Goal: Task Accomplishment & Management: Manage account settings

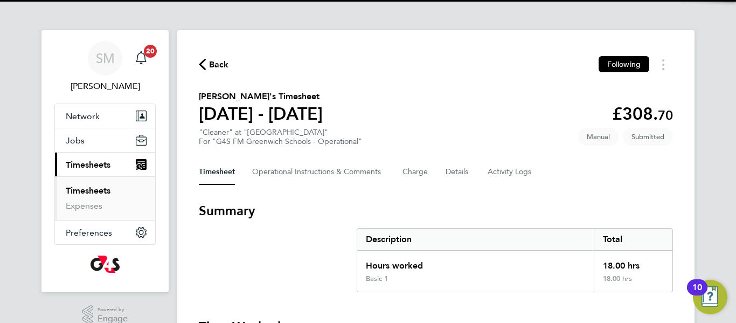
click at [408, 194] on div "Back Following [PERSON_NAME]'s Timesheet [DATE] - [DATE] £308. 70 "Cleaner" at …" at bounding box center [435, 304] width 517 height 548
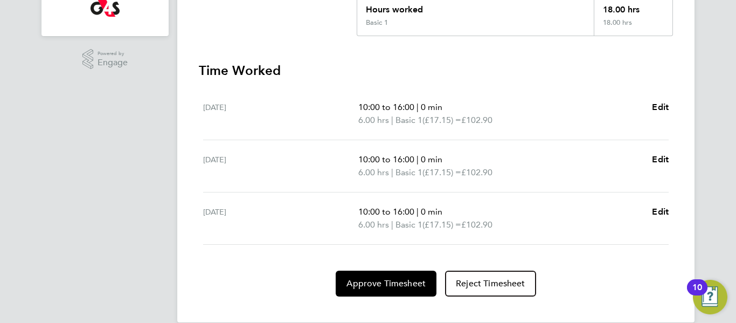
scroll to position [273, 0]
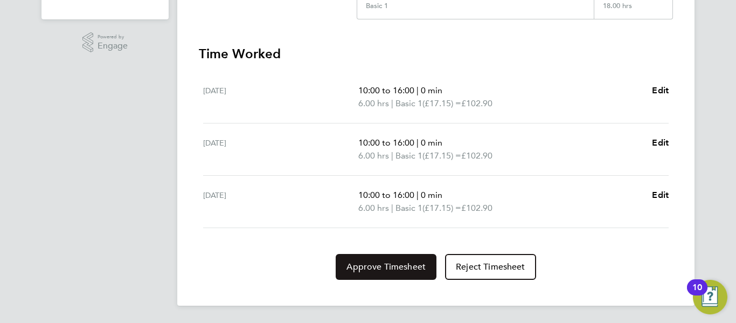
click at [403, 268] on span "Approve Timesheet" at bounding box center [385, 266] width 79 height 11
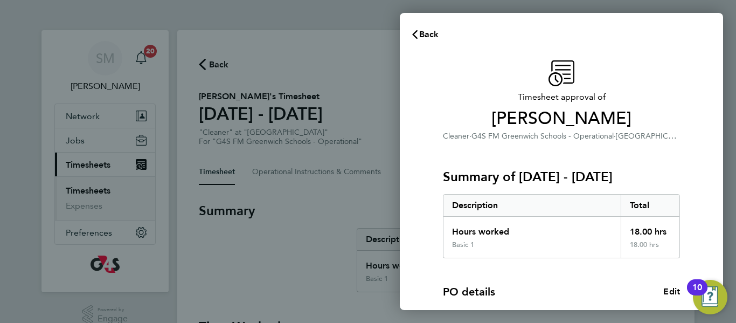
click at [594, 289] on div "PO details Edit" at bounding box center [561, 291] width 237 height 15
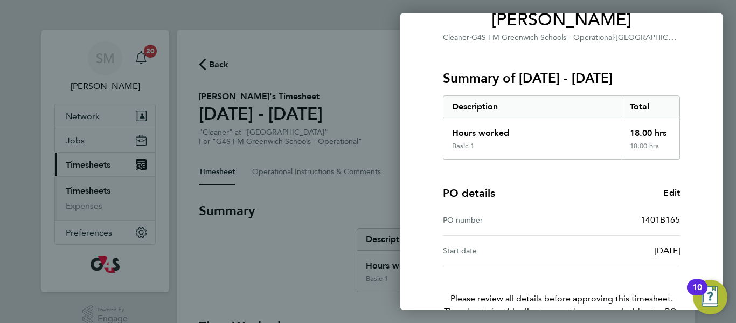
scroll to position [163, 0]
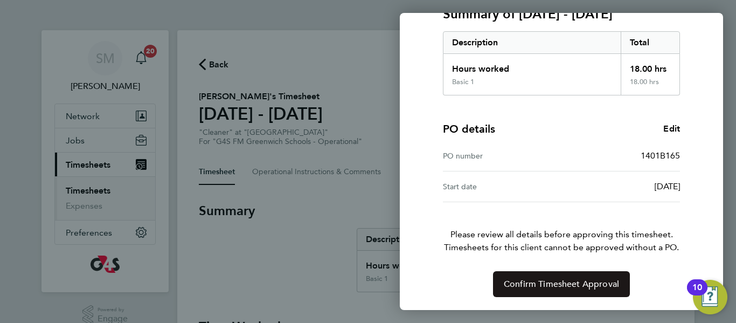
click at [575, 288] on span "Confirm Timesheet Approval" at bounding box center [561, 284] width 115 height 11
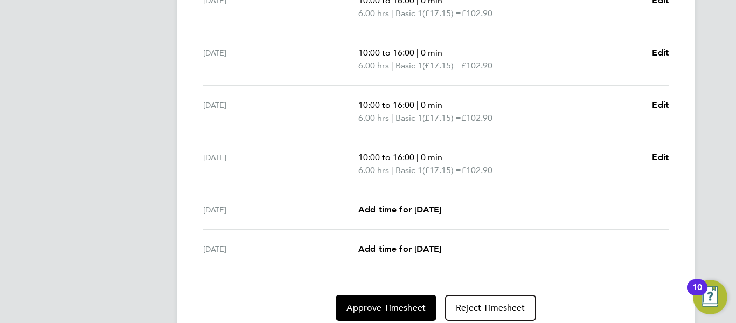
scroll to position [431, 0]
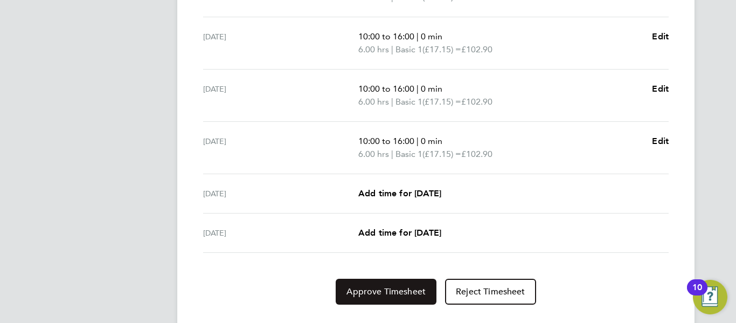
click at [394, 296] on span "Approve Timesheet" at bounding box center [385, 291] width 79 height 11
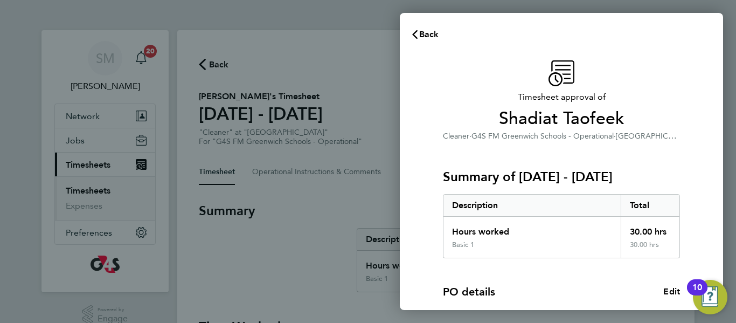
click at [546, 270] on div "PO details Edit PO number 1401B165 Start date 21 Nov 2023" at bounding box center [561, 311] width 237 height 107
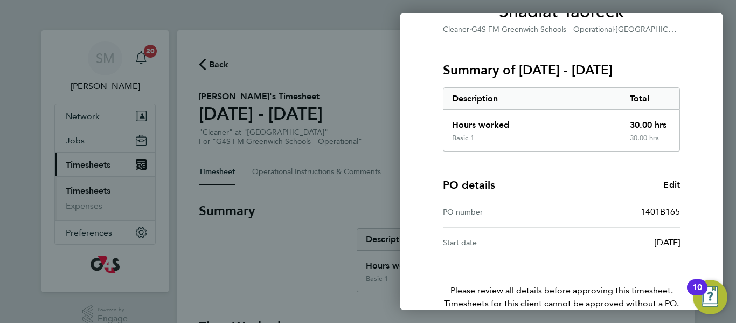
scroll to position [163, 0]
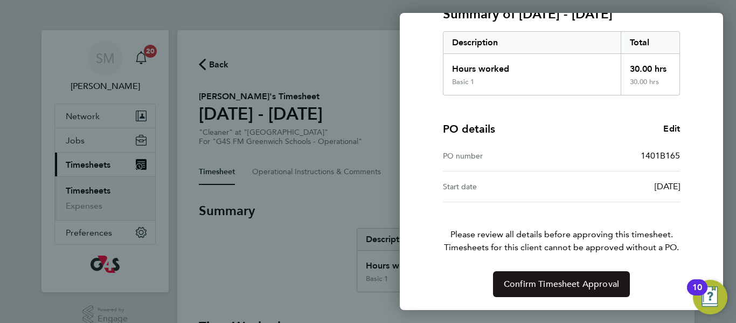
click at [563, 289] on span "Confirm Timesheet Approval" at bounding box center [561, 284] width 115 height 11
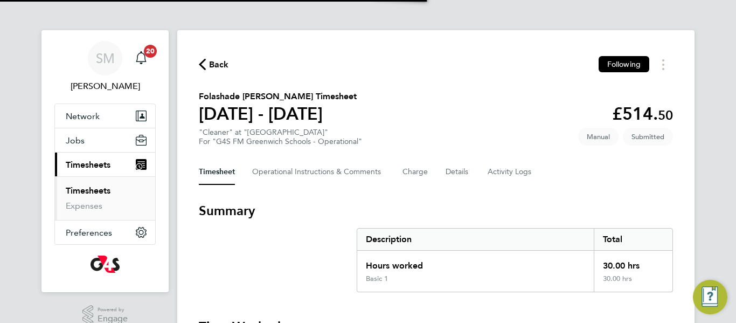
click at [438, 207] on h3 "Summary" at bounding box center [436, 210] width 474 height 17
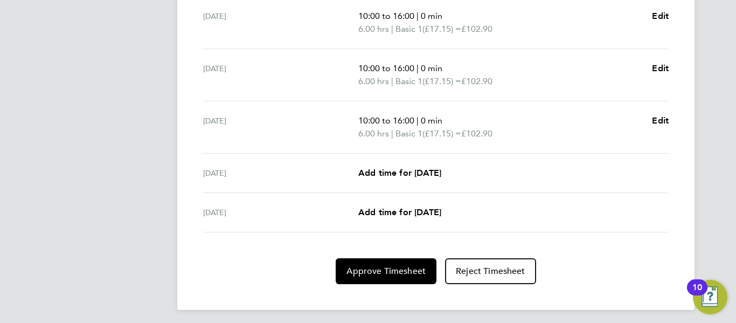
scroll to position [456, 0]
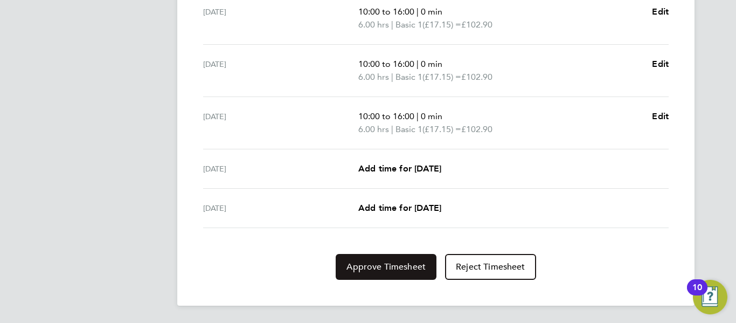
click at [406, 266] on span "Approve Timesheet" at bounding box center [385, 266] width 79 height 11
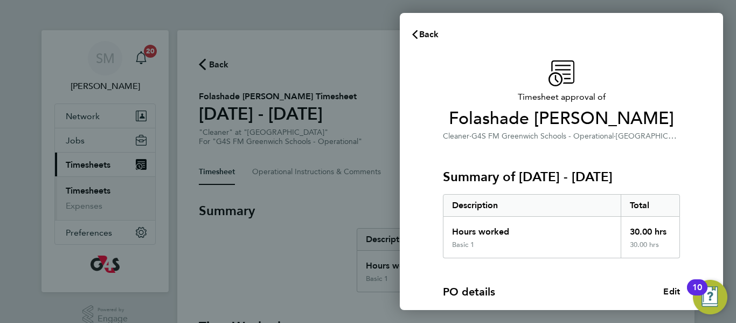
click at [526, 276] on div "PO details Edit PO number 1401B165 Start date 21 Nov 2023" at bounding box center [561, 311] width 237 height 107
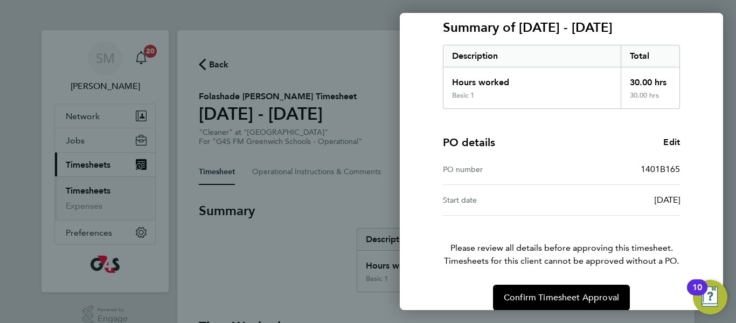
scroll to position [163, 0]
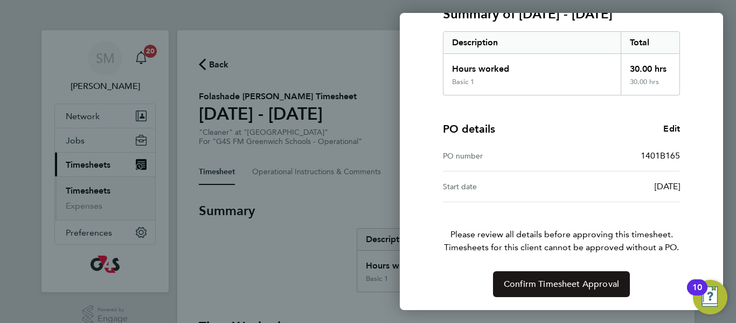
click at [543, 286] on span "Confirm Timesheet Approval" at bounding box center [561, 284] width 115 height 11
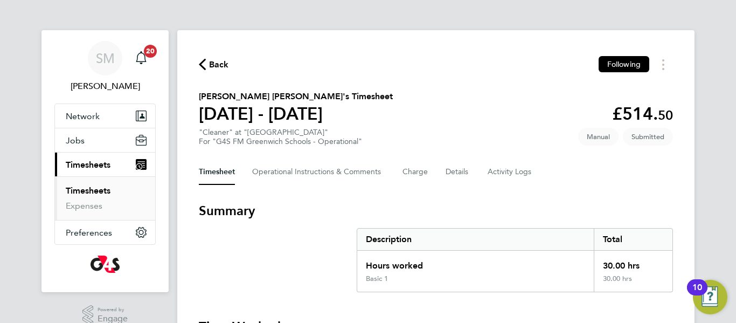
click at [394, 208] on h3 "Summary" at bounding box center [436, 210] width 474 height 17
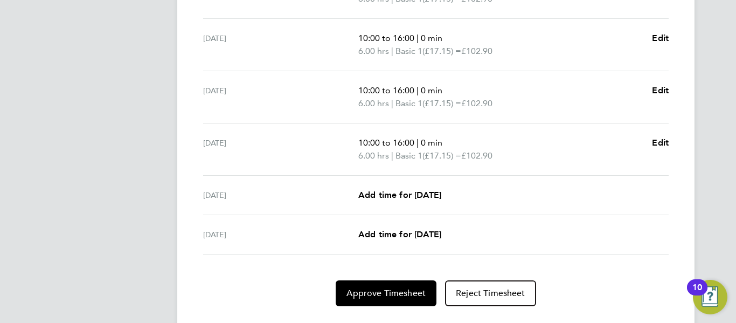
scroll to position [456, 0]
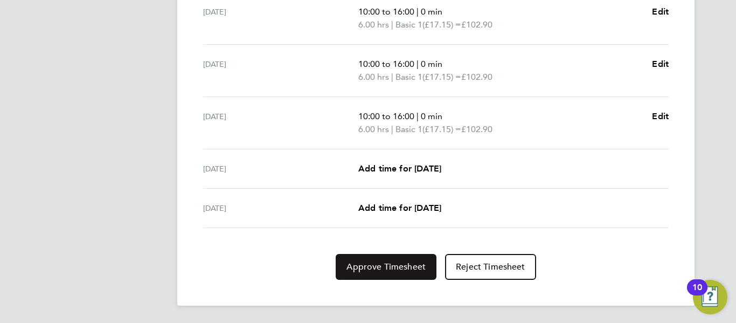
click at [374, 266] on span "Approve Timesheet" at bounding box center [385, 266] width 79 height 11
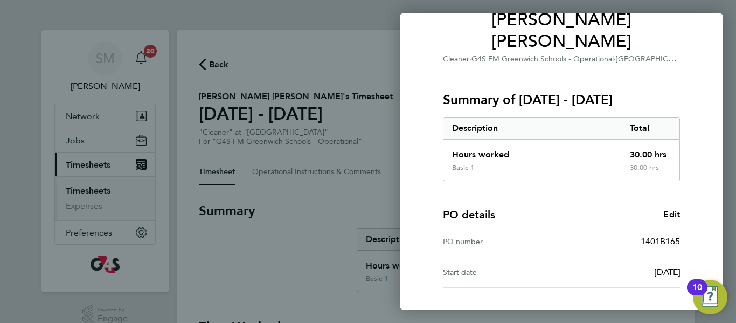
scroll to position [163, 0]
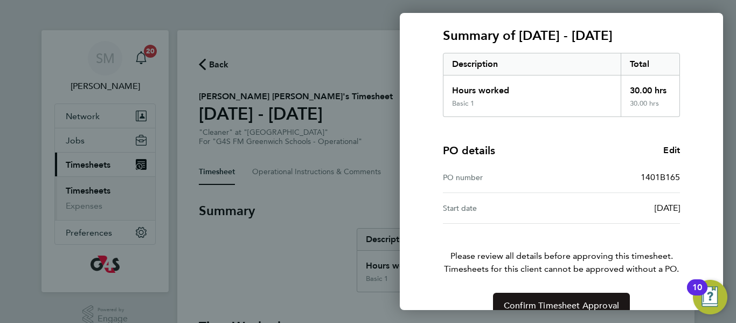
click at [546, 293] on button "Confirm Timesheet Approval" at bounding box center [561, 306] width 137 height 26
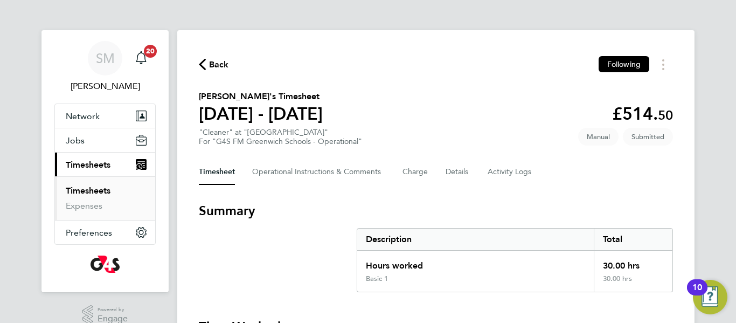
click at [433, 204] on h3 "Summary" at bounding box center [436, 210] width 474 height 17
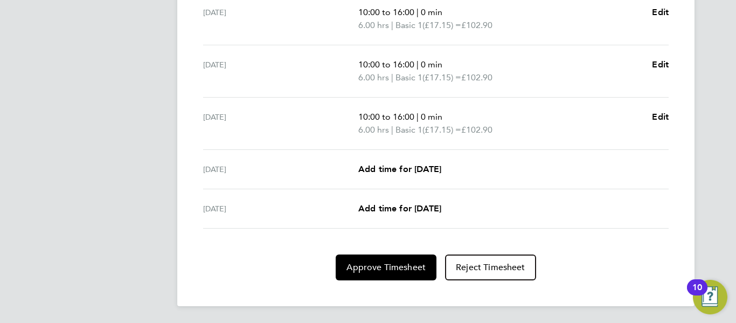
scroll to position [456, 0]
click at [386, 259] on button "Approve Timesheet" at bounding box center [386, 267] width 101 height 26
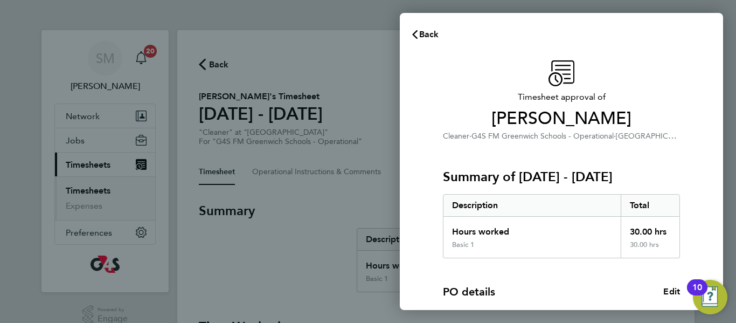
click at [510, 276] on div "PO details Edit PO number 1401B165 Start date 21 Nov 2023" at bounding box center [561, 311] width 237 height 107
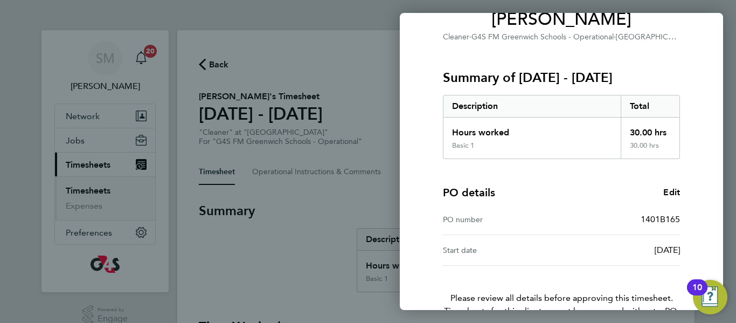
scroll to position [163, 0]
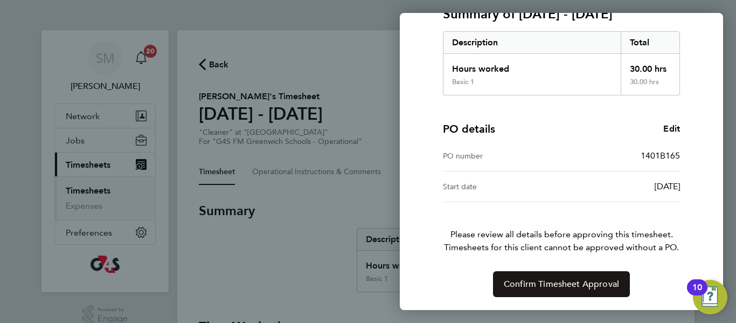
click at [535, 280] on span "Confirm Timesheet Approval" at bounding box center [561, 284] width 115 height 11
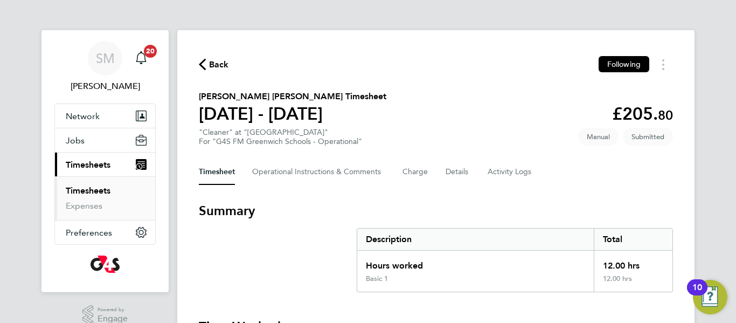
click at [419, 202] on h3 "Summary" at bounding box center [436, 210] width 474 height 17
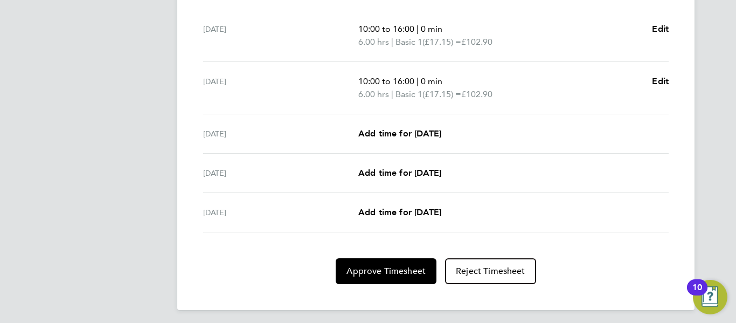
scroll to position [338, 0]
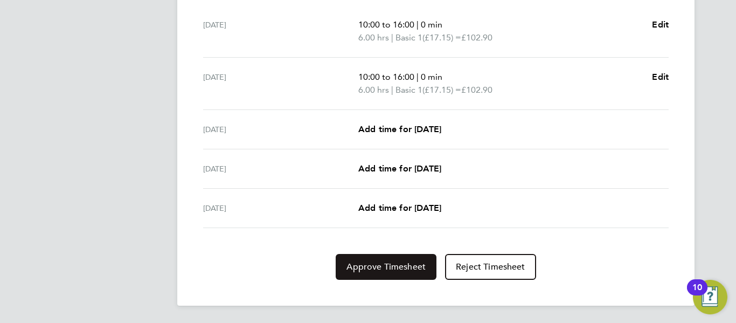
click at [398, 270] on span "Approve Timesheet" at bounding box center [385, 266] width 79 height 11
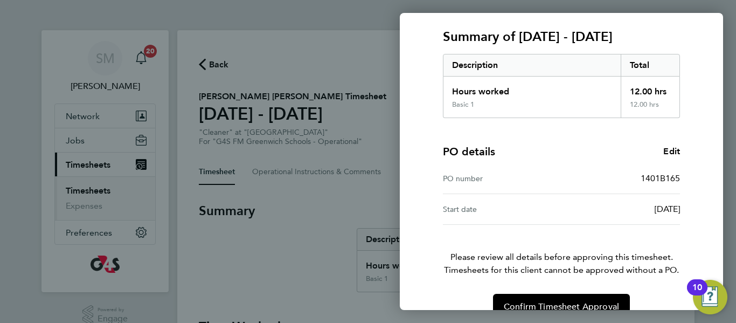
scroll to position [163, 0]
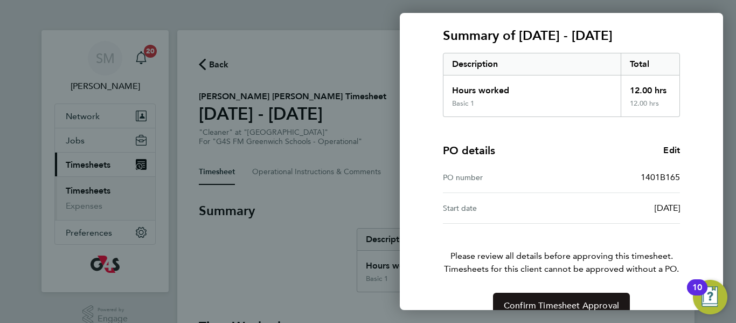
click at [543, 300] on span "Confirm Timesheet Approval" at bounding box center [561, 305] width 115 height 11
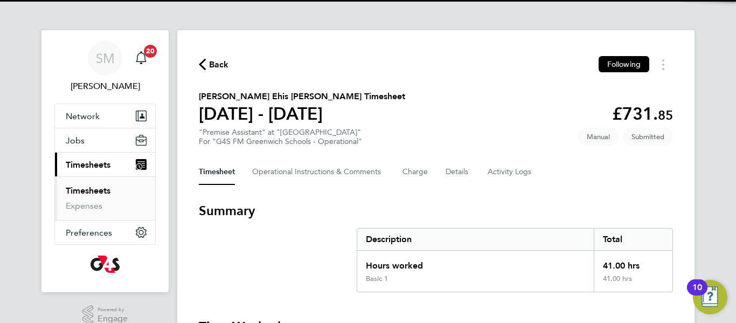
click at [397, 202] on h3 "Summary" at bounding box center [436, 210] width 474 height 17
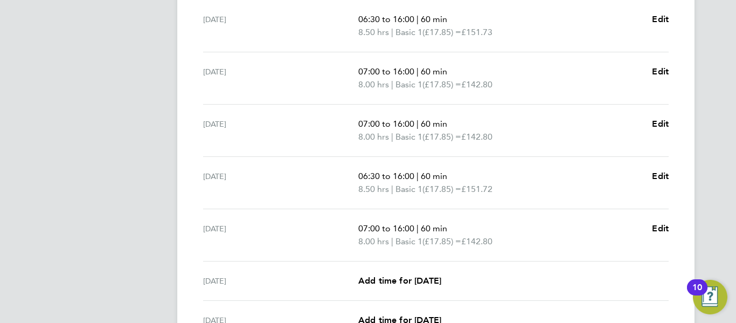
scroll to position [345, 0]
click at [660, 174] on span "Edit" at bounding box center [660, 175] width 17 height 10
select select "60"
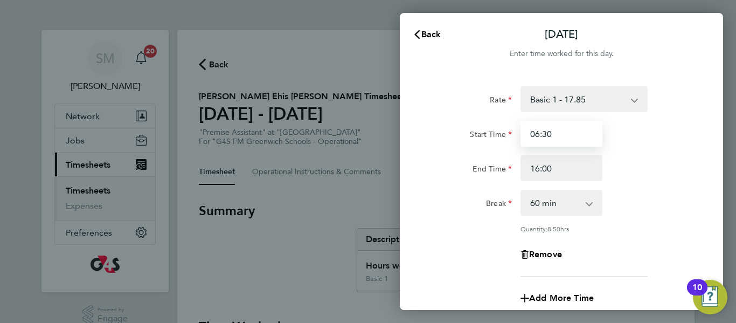
click at [552, 134] on input "06:30" at bounding box center [561, 134] width 82 height 26
type input "07:00"
click at [647, 172] on div "End Time 16:00" at bounding box center [561, 168] width 271 height 26
click at [619, 191] on div "Break 0 min 15 min 30 min 45 min 60 min 75 min 90 min" at bounding box center [561, 203] width 271 height 26
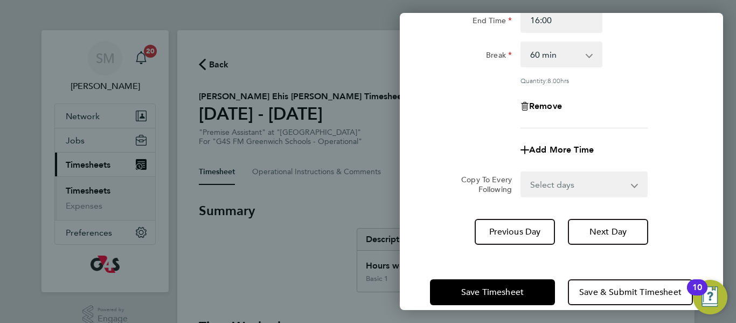
scroll to position [164, 0]
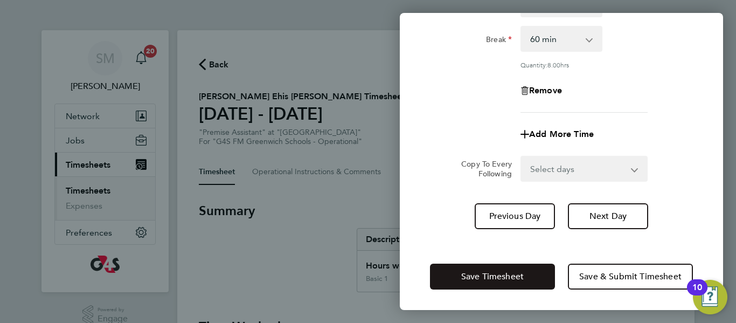
click at [538, 279] on button "Save Timesheet" at bounding box center [492, 276] width 125 height 26
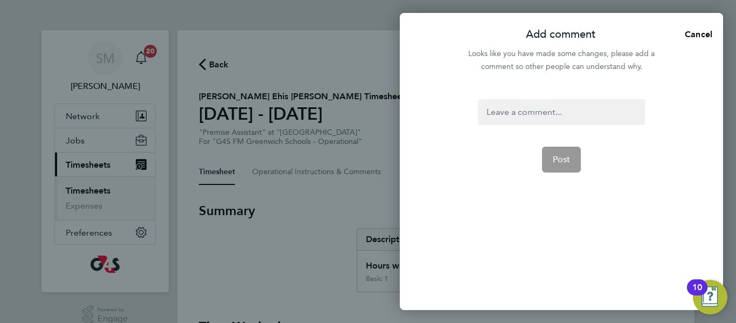
click at [530, 108] on div at bounding box center [561, 112] width 166 height 26
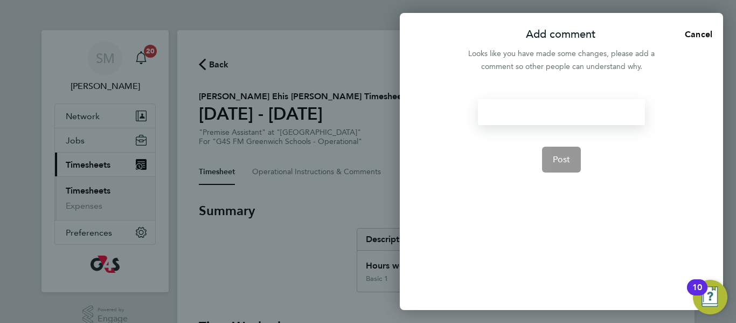
click at [530, 108] on div at bounding box center [561, 112] width 166 height 26
click at [562, 158] on span "Post" at bounding box center [562, 159] width 18 height 11
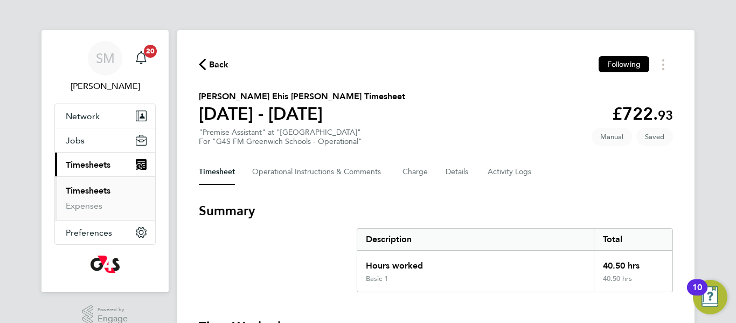
click at [510, 126] on section "Daniel Ehis Okojie's Timesheet 18 - 24 Aug 2025 £722. 93 "Premise Assistant" at…" at bounding box center [436, 118] width 474 height 56
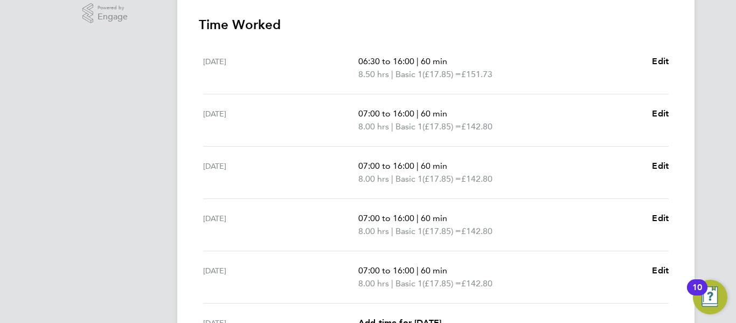
scroll to position [237, 0]
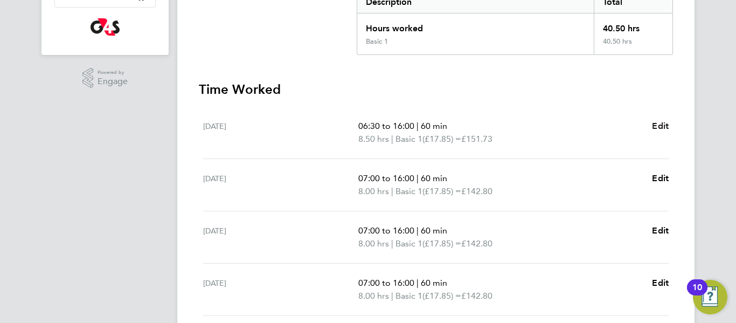
click at [658, 124] on span "Edit" at bounding box center [660, 126] width 17 height 10
select select "60"
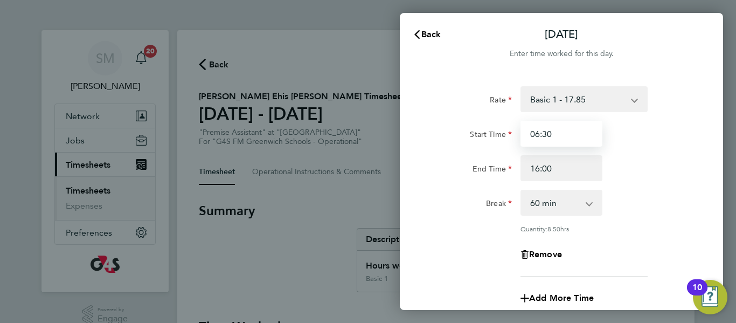
click at [554, 135] on input "06:30" at bounding box center [561, 134] width 82 height 26
type input "07:00"
click at [641, 157] on div "End Time 16:00" at bounding box center [561, 168] width 271 height 26
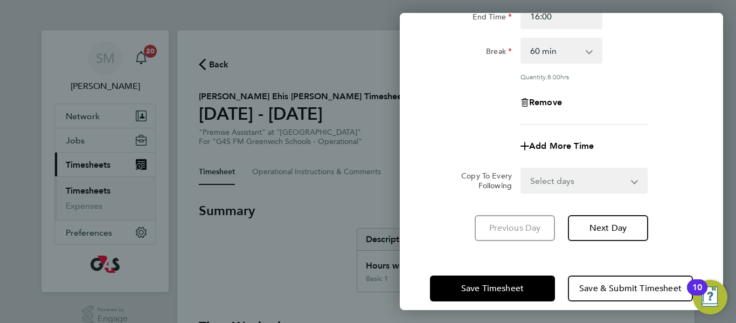
scroll to position [164, 0]
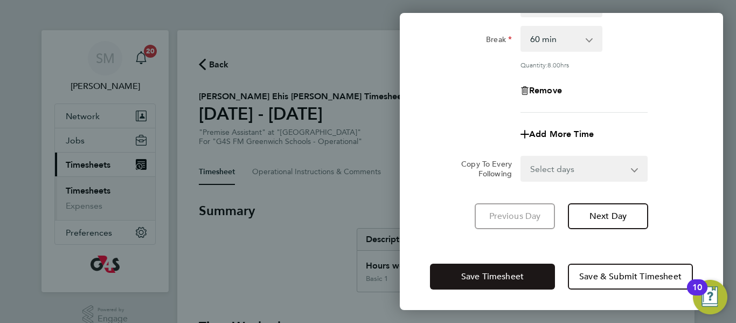
click at [519, 271] on span "Save Timesheet" at bounding box center [492, 276] width 62 height 11
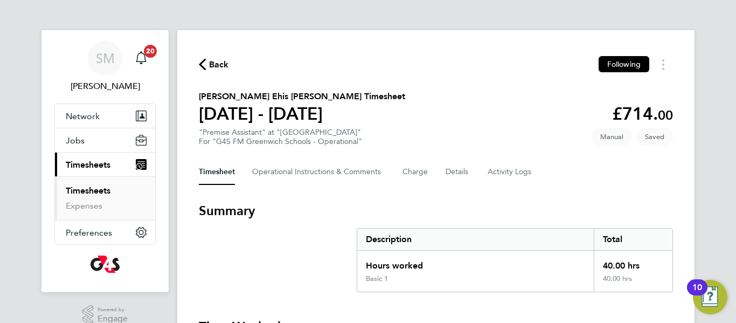
click at [506, 203] on h3 "Summary" at bounding box center [436, 210] width 474 height 17
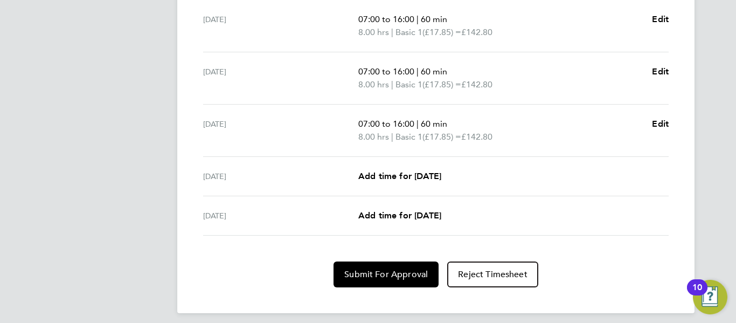
scroll to position [456, 0]
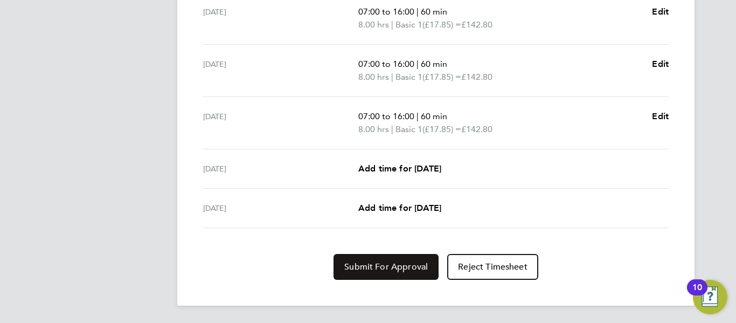
click at [416, 270] on span "Submit For Approval" at bounding box center [385, 266] width 83 height 11
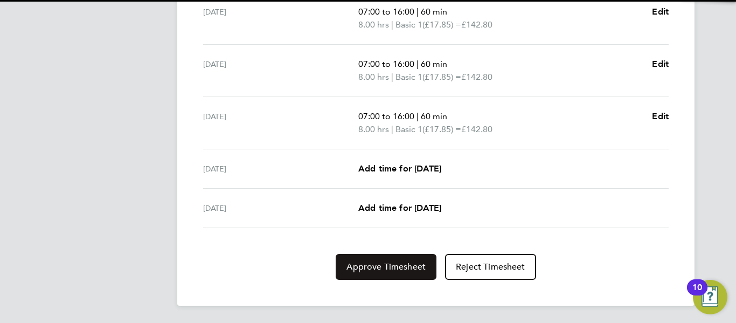
click at [416, 270] on span "Approve Timesheet" at bounding box center [385, 266] width 79 height 11
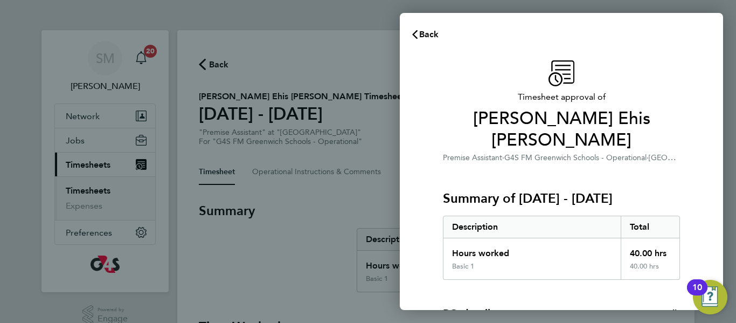
click at [525, 305] on div "PO details Edit" at bounding box center [561, 312] width 237 height 15
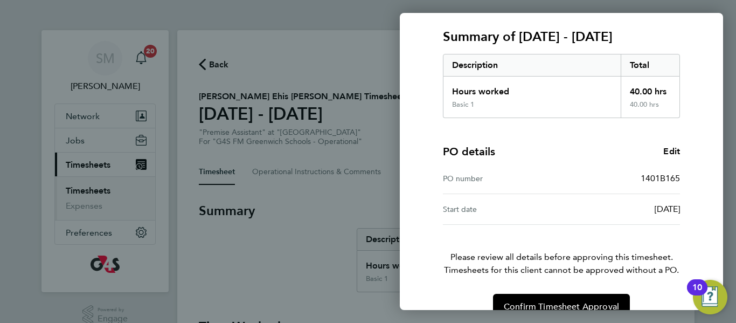
scroll to position [163, 0]
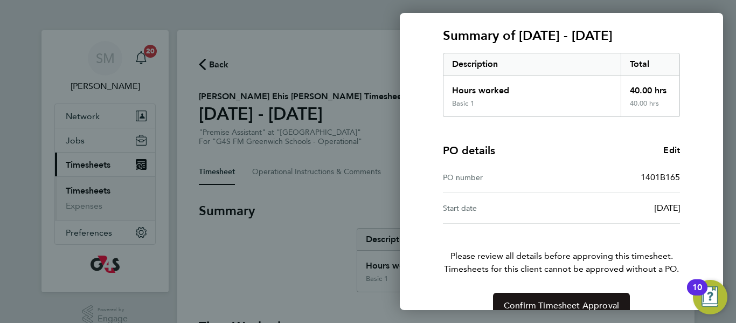
click at [544, 300] on span "Confirm Timesheet Approval" at bounding box center [561, 305] width 115 height 11
